Goal: Task Accomplishment & Management: Manage account settings

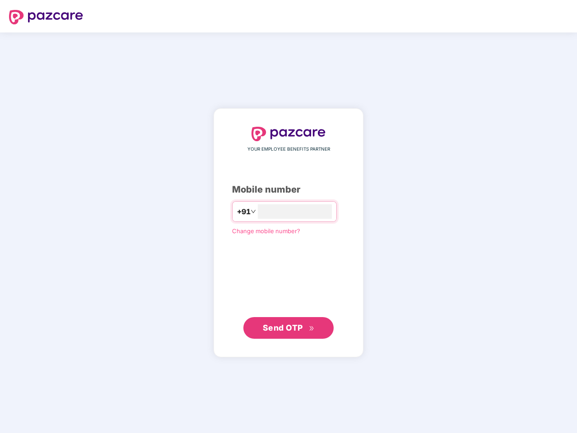
click at [288, 217] on input "number" at bounding box center [295, 211] width 74 height 14
click at [46, 17] on img at bounding box center [46, 17] width 74 height 14
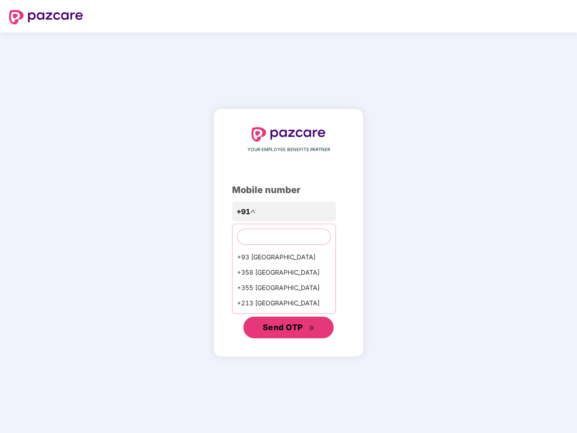
click at [288, 328] on span "Send OTP" at bounding box center [283, 327] width 40 height 9
